Goal: Information Seeking & Learning: Learn about a topic

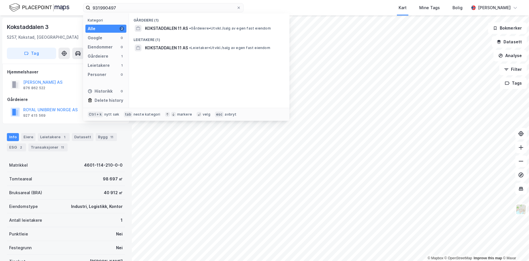
click at [107, 8] on input "931990497" at bounding box center [163, 7] width 146 height 9
drag, startPoint x: 0, startPoint y: 0, endPoint x: 106, endPoint y: 9, distance: 106.4
click at [106, 9] on input "931990497" at bounding box center [163, 7] width 146 height 9
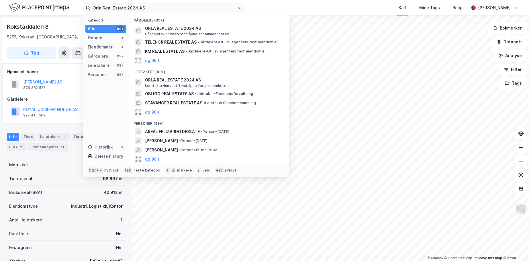
click at [225, 33] on span "Gårdeiere • Innvest/fond åpne for allmennheten" at bounding box center [187, 34] width 84 height 5
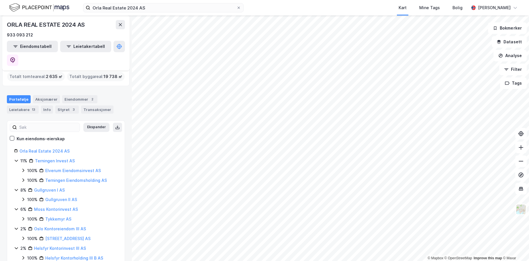
scroll to position [18, 0]
click at [67, 196] on link "Gullgruven II AS" at bounding box center [61, 198] width 32 height 5
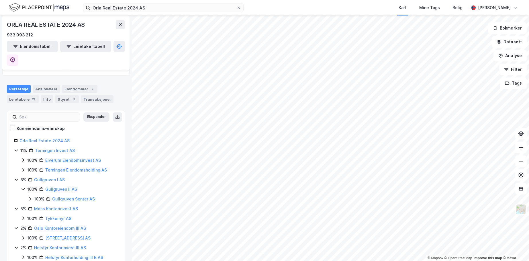
scroll to position [28, 0]
click at [65, 216] on link "Tykkemyr AS" at bounding box center [58, 218] width 26 height 5
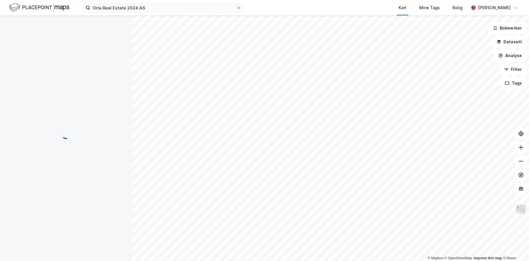
scroll to position [0, 0]
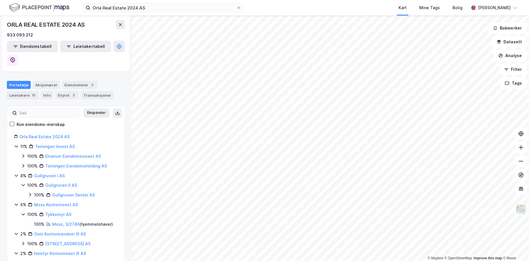
scroll to position [38, 0]
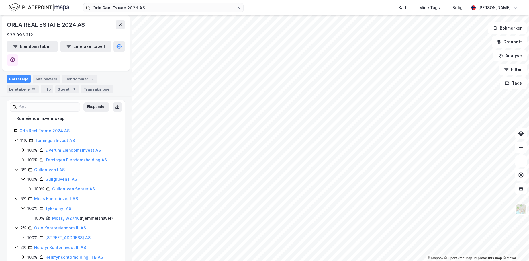
click at [72, 235] on link "[STREET_ADDRESS] AS" at bounding box center [67, 237] width 45 height 5
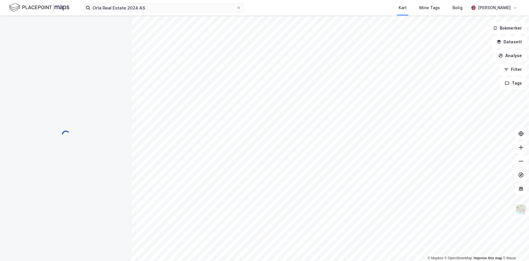
scroll to position [0, 0]
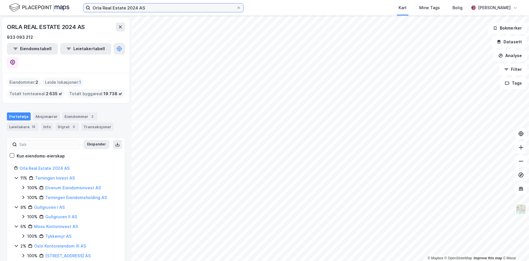
click at [136, 7] on input "Orla Real Estate 2024 AS" at bounding box center [163, 7] width 146 height 9
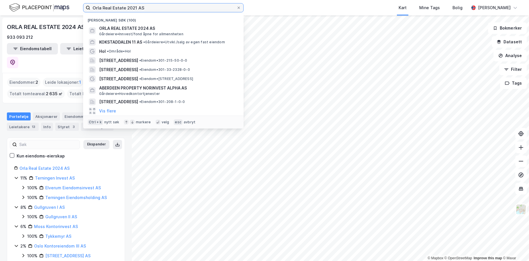
type input "Orla Real Estate 2021 AS"
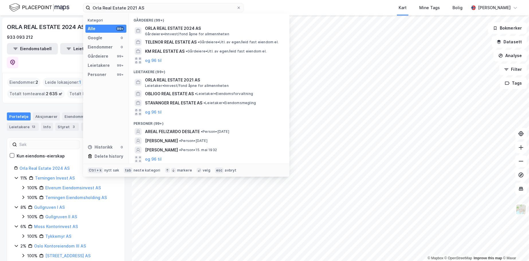
click at [201, 79] on span "ORLA REAL ESTATE 2021 AS" at bounding box center [214, 80] width 138 height 7
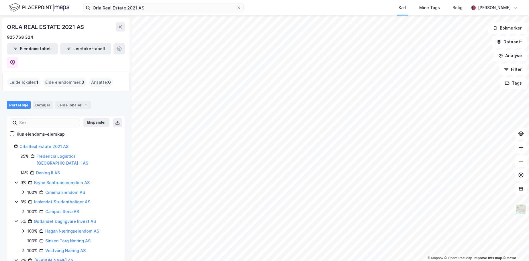
click at [66, 144] on link "Orla Real Estate 2021 AS" at bounding box center [43, 146] width 49 height 5
click at [57, 190] on link "Cinema Eiendom AS" at bounding box center [65, 192] width 40 height 5
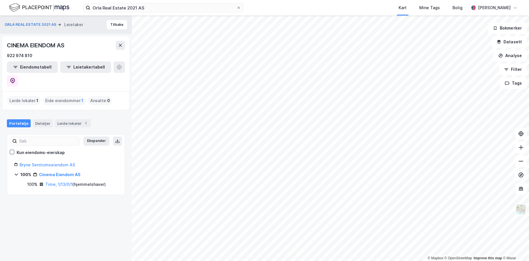
click at [57, 182] on link "Time, 1/13/0/1" at bounding box center [58, 184] width 27 height 5
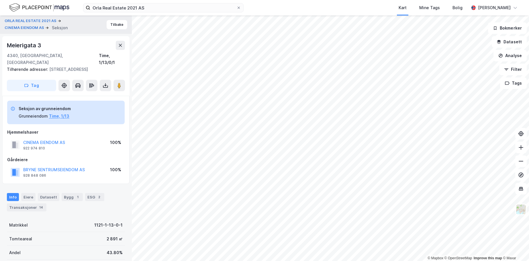
scroll to position [0, 0]
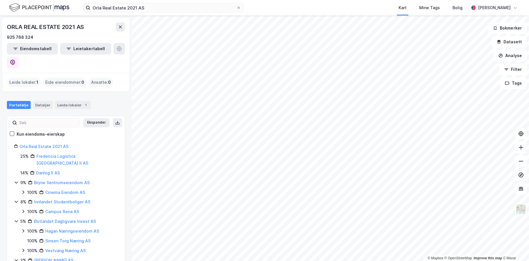
click at [67, 209] on link "Campus Rena AS" at bounding box center [62, 211] width 34 height 5
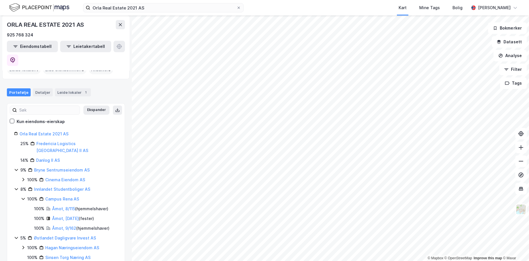
scroll to position [55, 0]
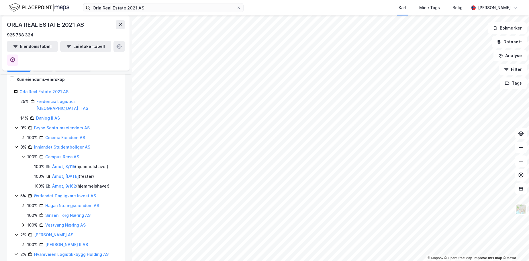
click at [71, 193] on link "Østlandet Dagligvare Invest AS" at bounding box center [65, 195] width 62 height 5
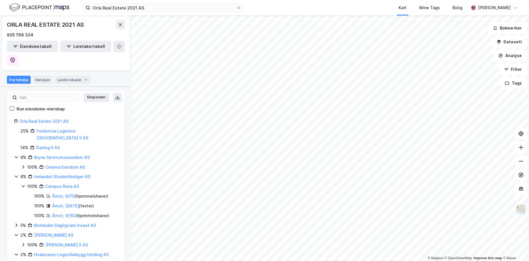
scroll to position [26, 0]
click at [72, 242] on link "[PERSON_NAME] II AS" at bounding box center [66, 244] width 43 height 5
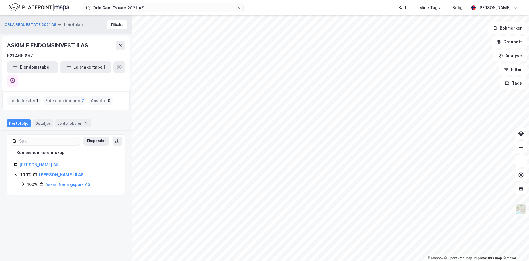
click at [81, 182] on link "Askim Næringspark AS" at bounding box center [67, 184] width 45 height 5
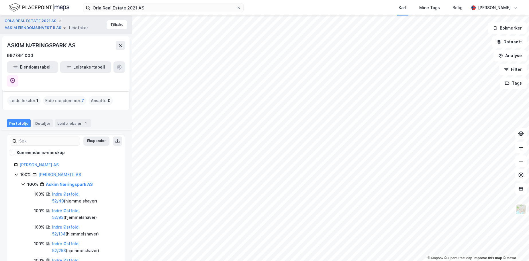
click at [78, 191] on div "Indre Østfold, 52/49 ( hjemmelshaver )" at bounding box center [85, 198] width 66 height 14
click at [79, 191] on div "Indre Østfold, 52/49 ( hjemmelshaver )" at bounding box center [85, 198] width 66 height 14
click at [79, 192] on link "Indre Østfold, 52/49" at bounding box center [66, 198] width 28 height 12
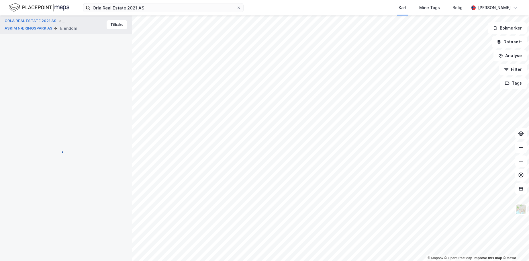
scroll to position [0, 0]
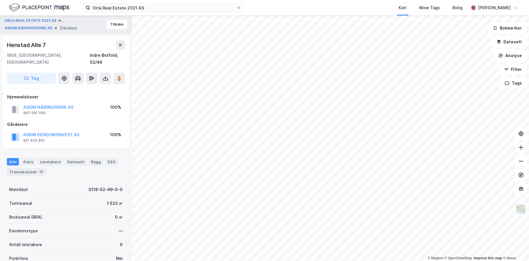
click at [120, 51] on div "[STREET_ADDRESS], [GEOGRAPHIC_DATA], [GEOGRAPHIC_DATA], 52/49" at bounding box center [66, 52] width 118 height 25
click at [122, 50] on div "[STREET_ADDRESS], [GEOGRAPHIC_DATA], [GEOGRAPHIC_DATA], 52/49" at bounding box center [66, 52] width 118 height 25
click at [121, 48] on button at bounding box center [120, 44] width 9 height 9
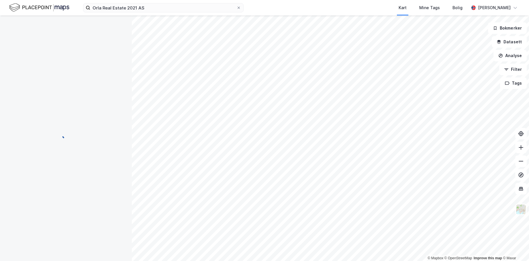
scroll to position [0, 0]
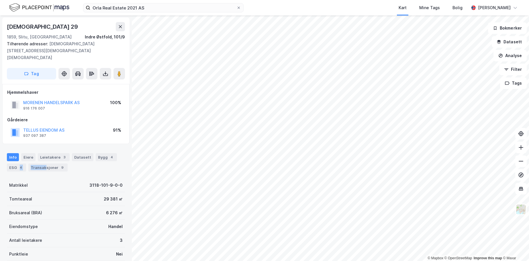
drag, startPoint x: 17, startPoint y: 161, endPoint x: 44, endPoint y: 162, distance: 27.5
click at [44, 162] on div "Info Eiere Leietakere 3 Datasett Bygg 4 ESG 4 Transaksjoner 9" at bounding box center [66, 162] width 118 height 18
click at [49, 153] on div "Leietakere 3" at bounding box center [54, 157] width 32 height 8
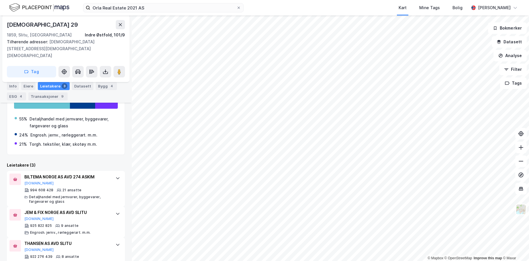
scroll to position [119, 0]
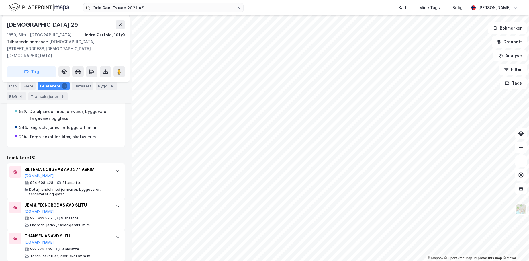
click at [276, 261] on html "Orla Real Estate 2021 AS Kart Mine Tags Bolig [PERSON_NAME] © Mapbox © OpenStre…" at bounding box center [264, 130] width 529 height 261
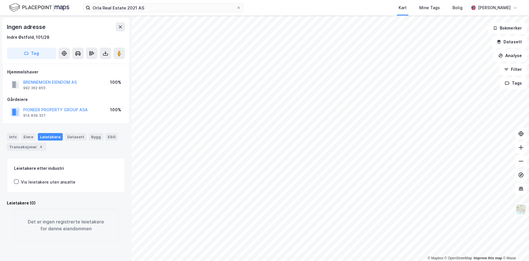
click at [0, 0] on button "PIONEER PROPERTY GROUP ASA" at bounding box center [0, 0] width 0 height 0
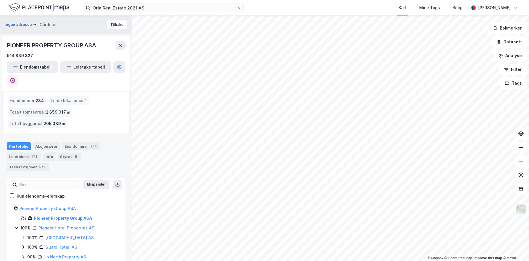
click at [24, 56] on div "914 839 327" at bounding box center [20, 55] width 26 height 7
